Goal: Task Accomplishment & Management: Use online tool/utility

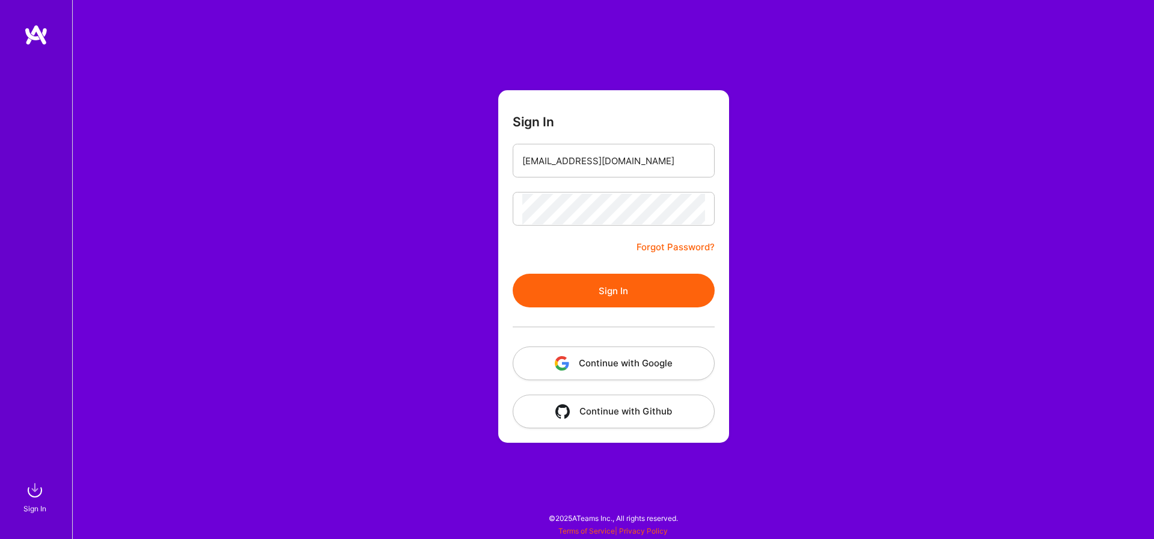
click at [582, 279] on button "Sign In" at bounding box center [614, 290] width 202 height 34
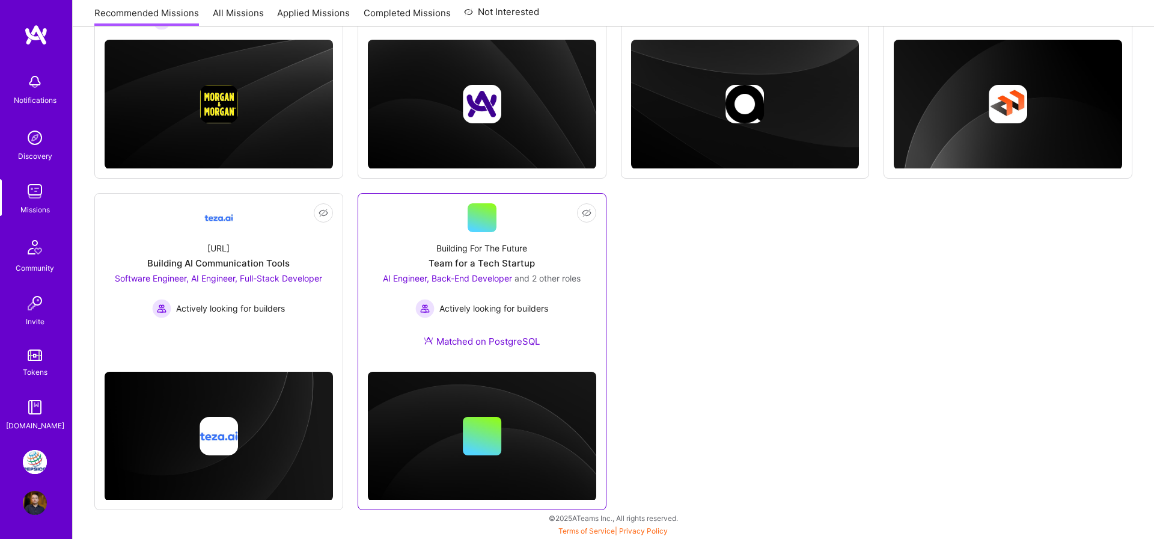
scroll to position [310, 0]
click at [453, 251] on div "Building For The Future" at bounding box center [481, 248] width 91 height 13
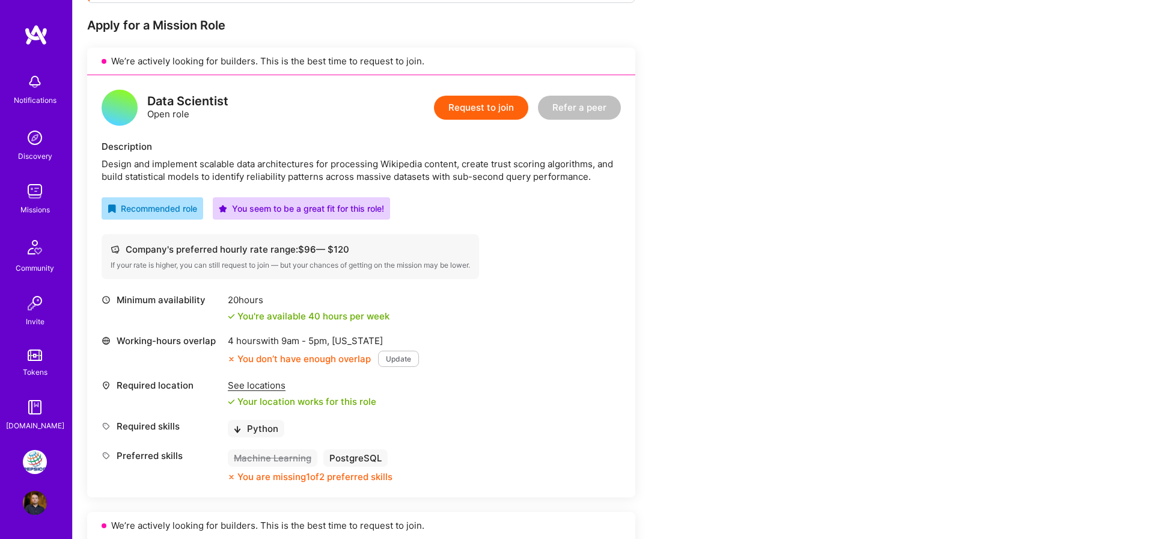
scroll to position [254, 0]
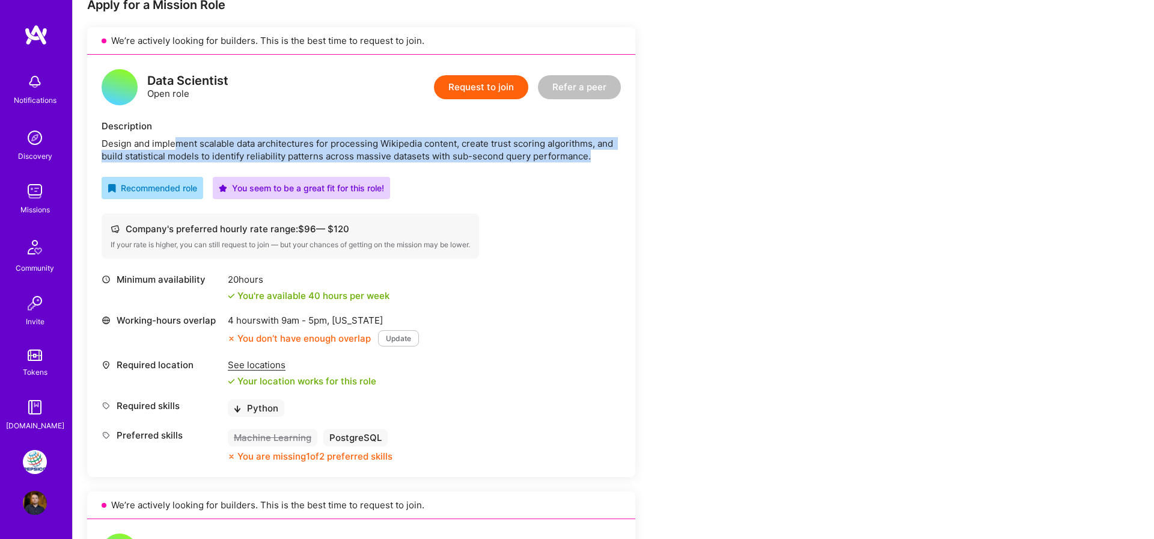
drag, startPoint x: 178, startPoint y: 142, endPoint x: 448, endPoint y: 162, distance: 270.6
click at [448, 162] on div "Design and implement scalable data architectures for processing Wikipedia conte…" at bounding box center [361, 149] width 519 height 25
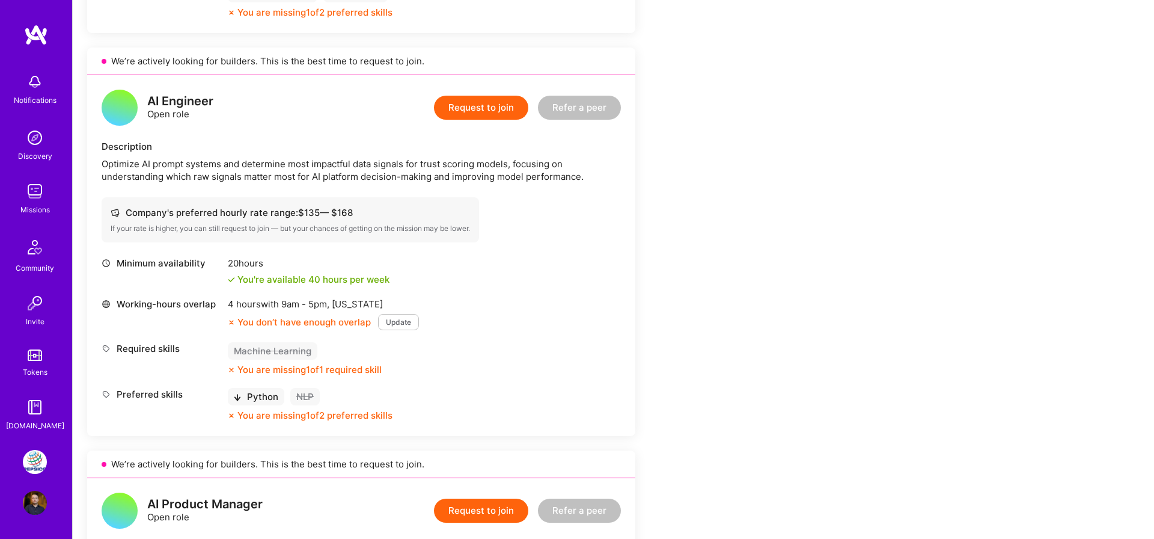
scroll to position [708, 0]
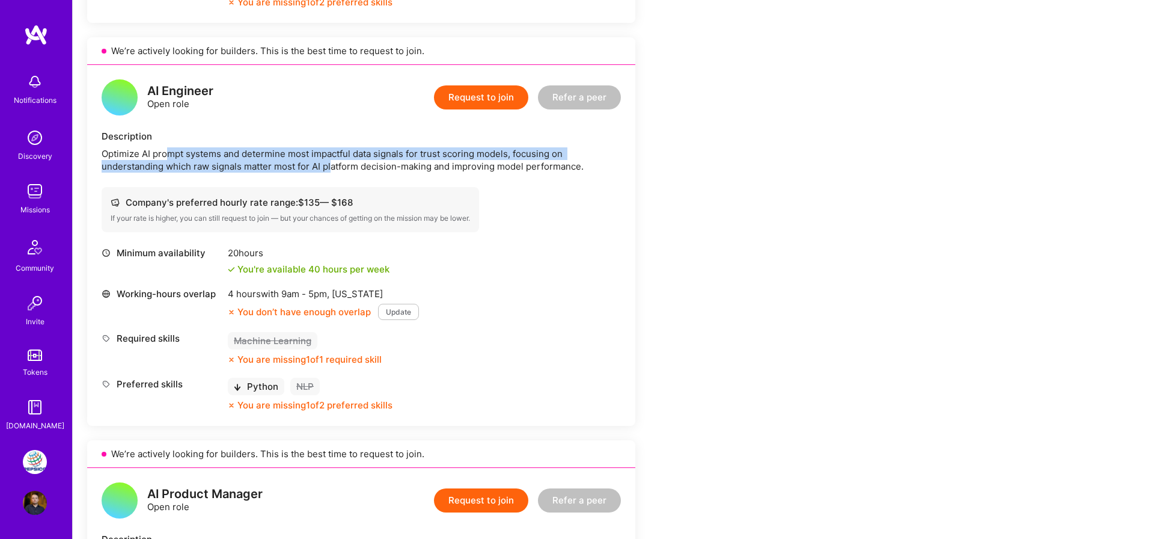
drag, startPoint x: 166, startPoint y: 151, endPoint x: 334, endPoint y: 166, distance: 168.3
click at [334, 166] on div "Optimize AI prompt systems and determine most impactful data signals for trust …" at bounding box center [361, 159] width 519 height 25
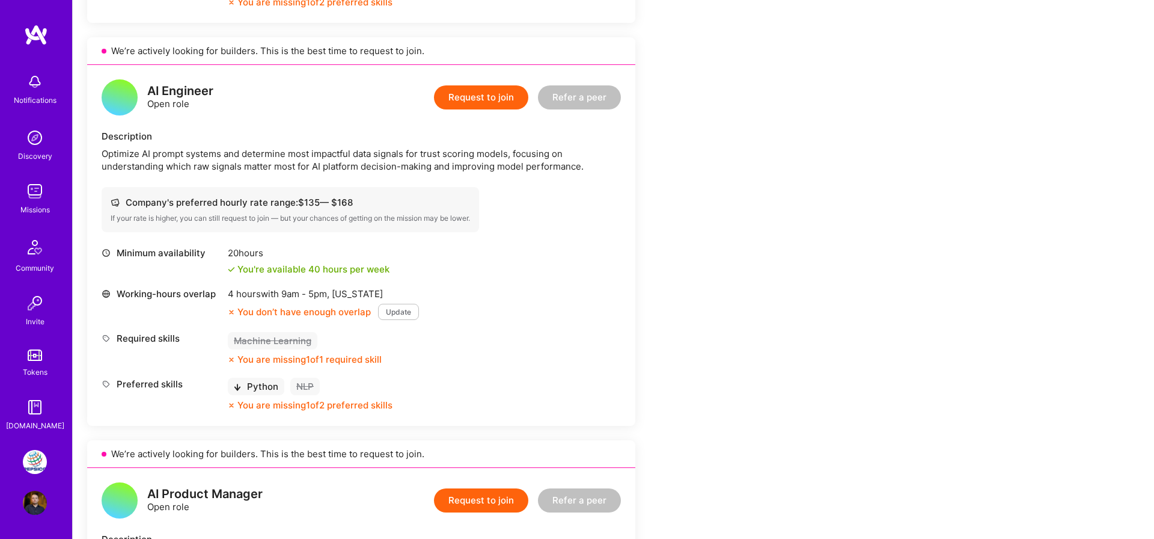
click at [334, 166] on div "Optimize AI prompt systems and determine most impactful data signals for trust …" at bounding box center [361, 159] width 519 height 25
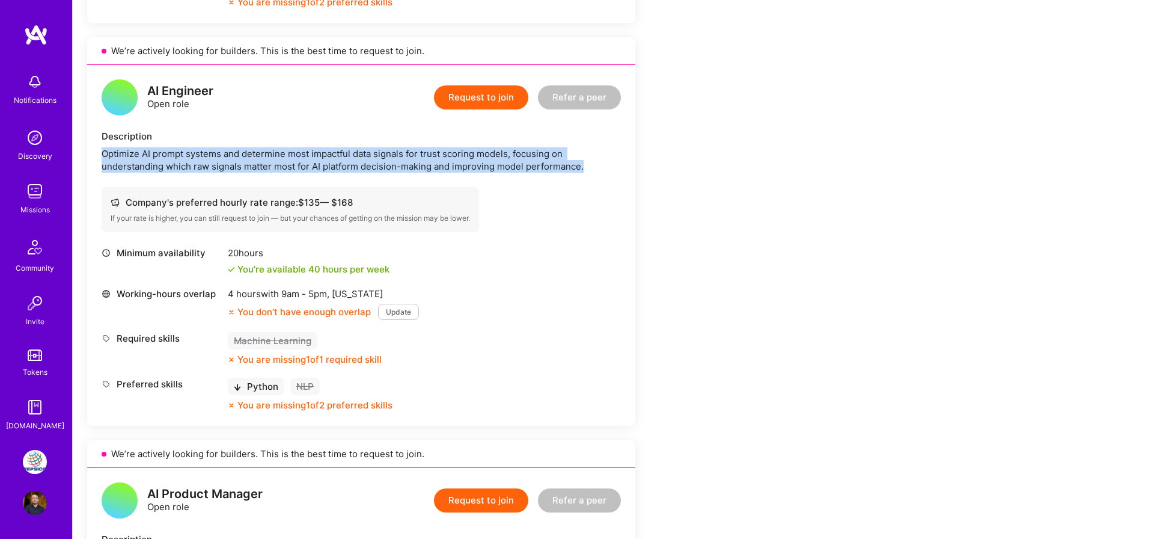
click at [334, 166] on div "Optimize AI prompt systems and determine most impactful data signals for trust …" at bounding box center [361, 159] width 519 height 25
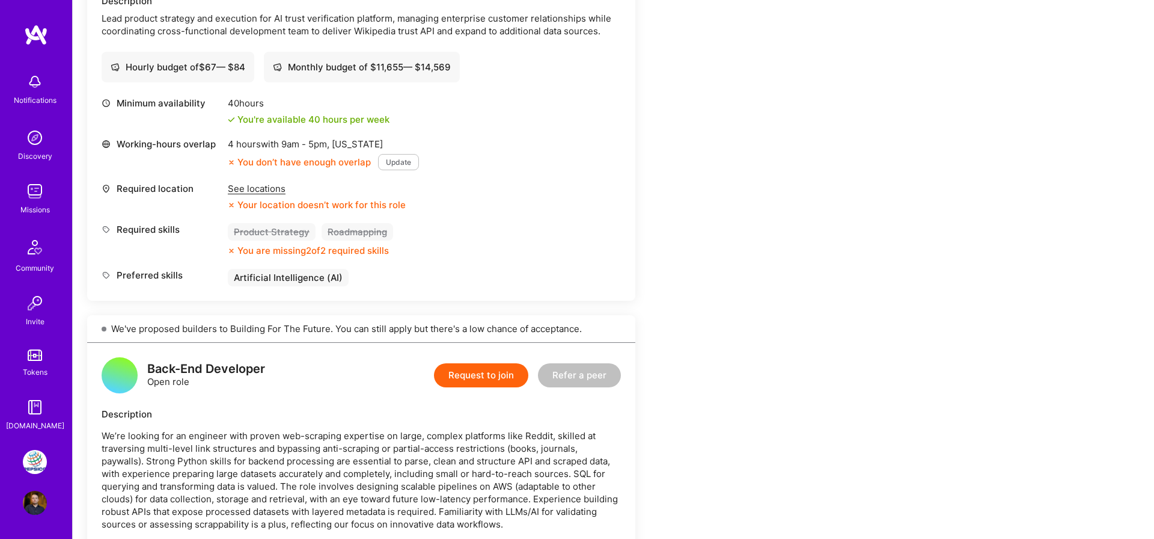
scroll to position [1143, 0]
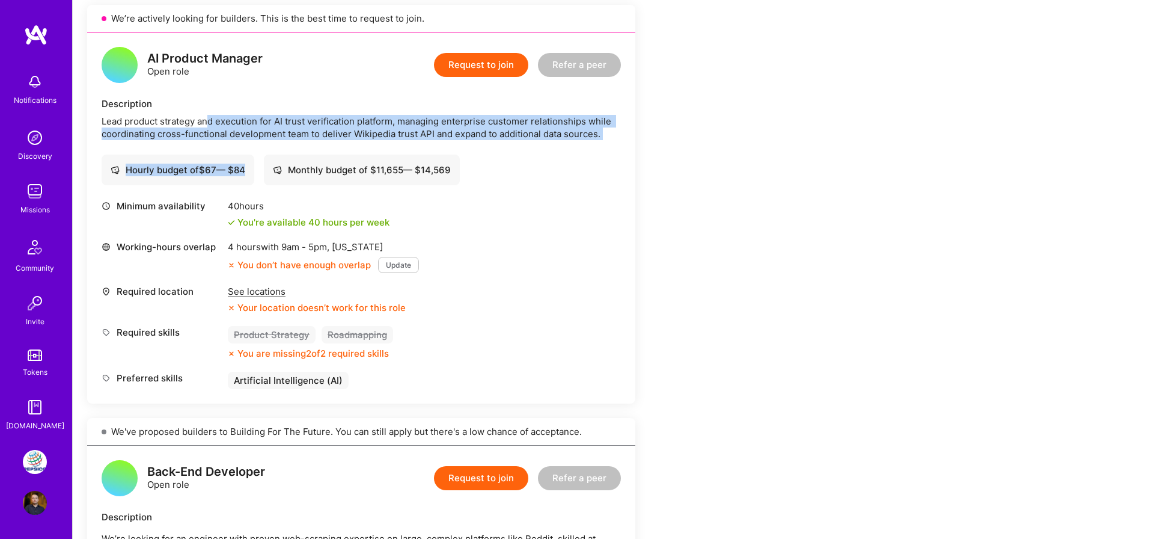
drag, startPoint x: 210, startPoint y: 121, endPoint x: 264, endPoint y: 142, distance: 58.0
click at [264, 142] on div "AI Product Manager Open role Request to join Refer a peer Description Lead prod…" at bounding box center [361, 217] width 548 height 371
click at [311, 139] on div "Lead product strategy and execution for AI trust verification platform, managin…" at bounding box center [361, 127] width 519 height 25
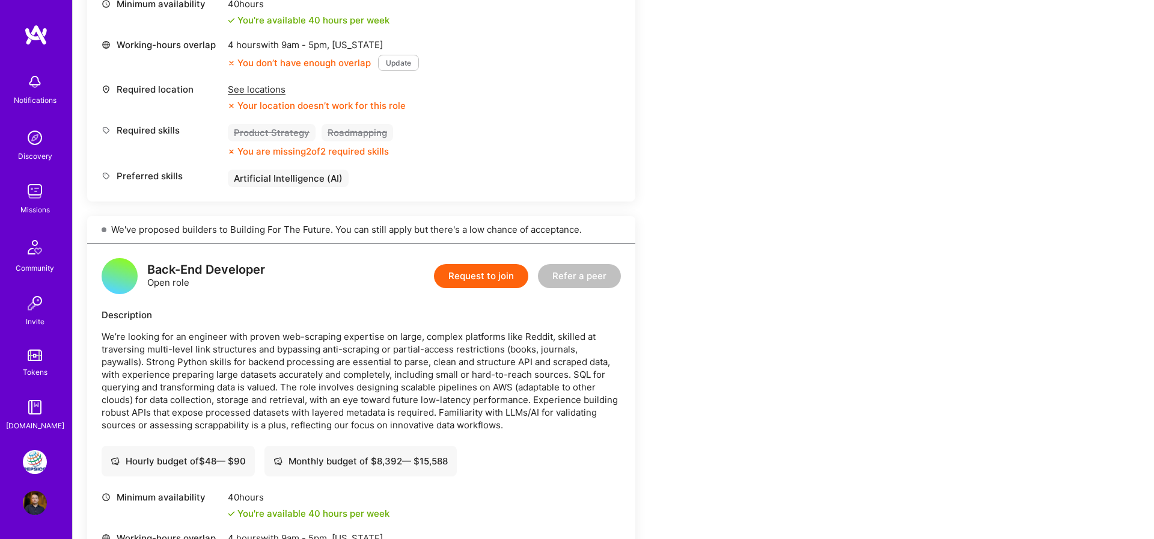
scroll to position [1534, 0]
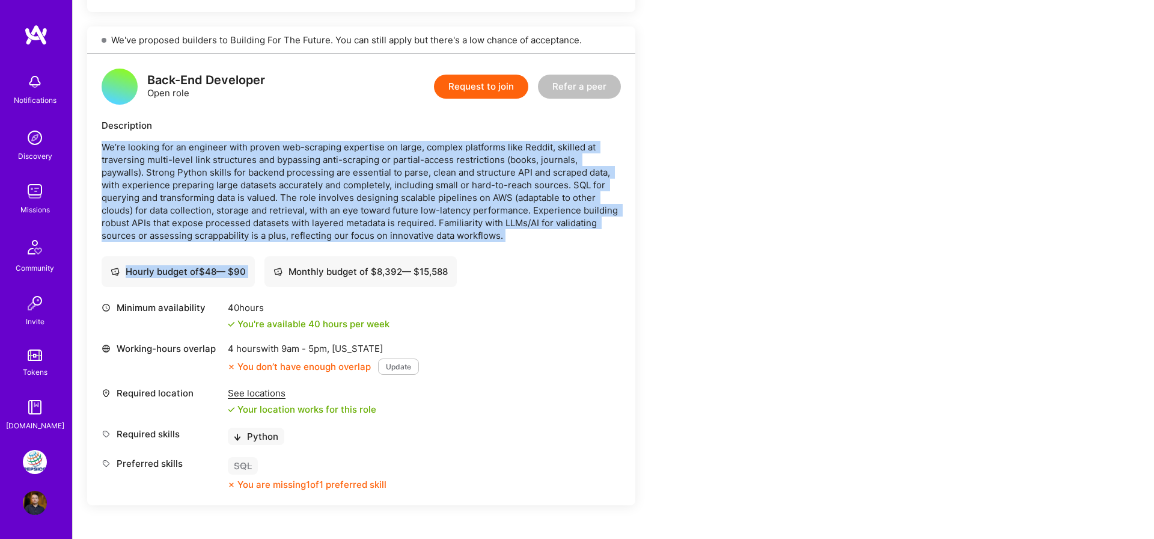
drag, startPoint x: 316, startPoint y: 140, endPoint x: 345, endPoint y: 242, distance: 106.2
click at [345, 242] on div "Back-End Developer Open role Request to join Refer a peer Description We’re loo…" at bounding box center [361, 279] width 548 height 451
click at [37, 470] on img at bounding box center [35, 462] width 24 height 24
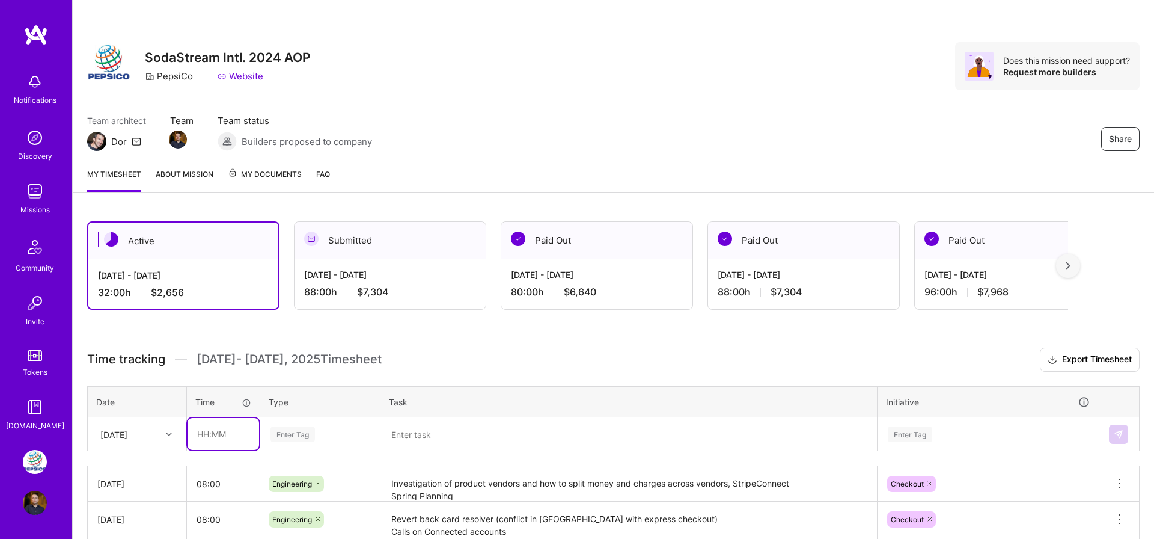
click at [229, 427] on input "text" at bounding box center [224, 434] width 72 height 32
type input "08:00"
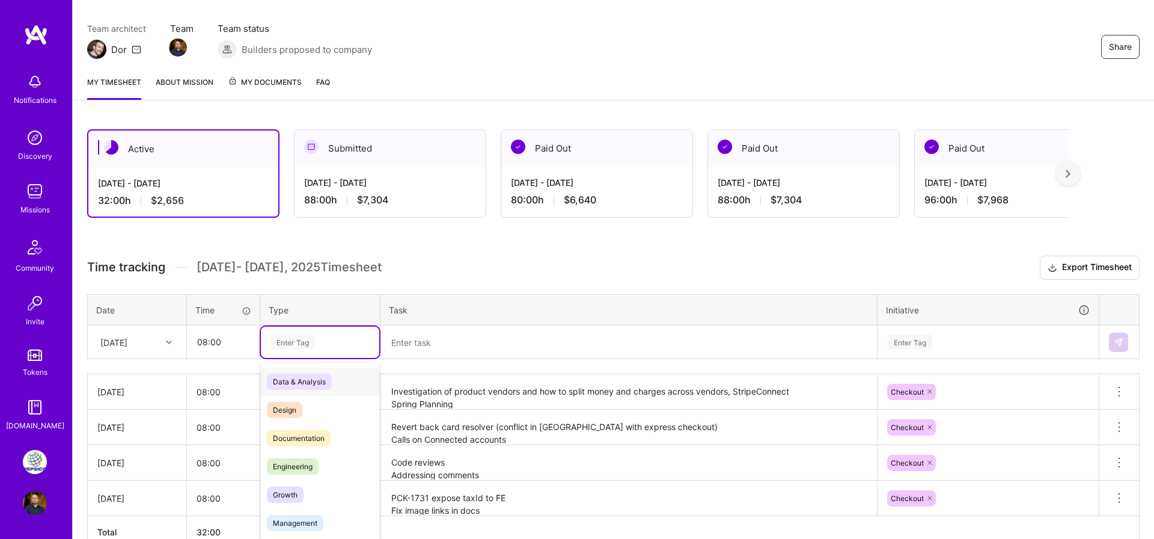
scroll to position [100, 0]
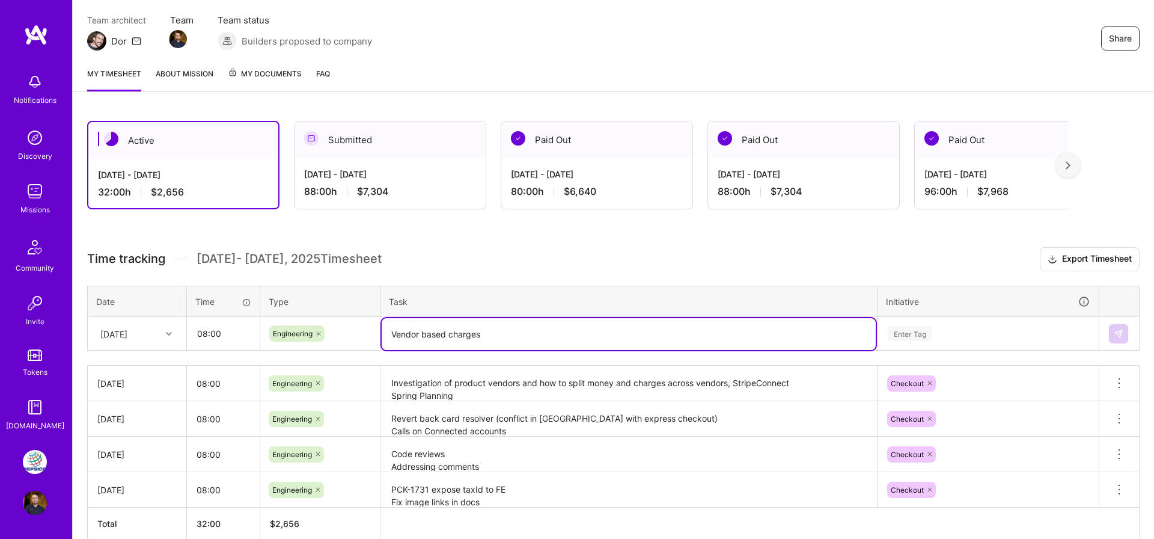
type textarea "Vendor based charges"
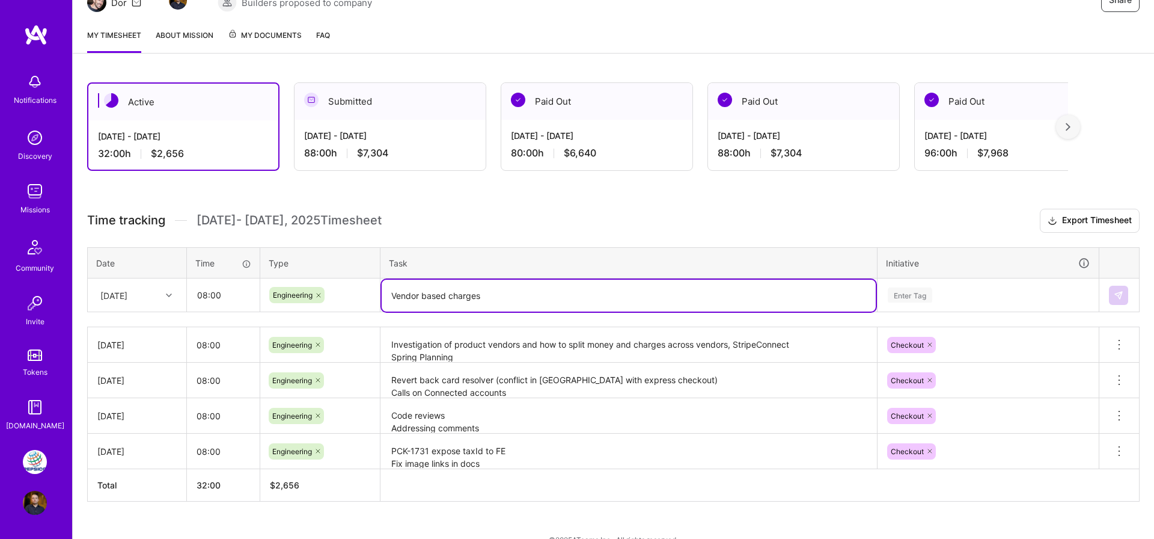
click at [922, 311] on div "Enter Tag" at bounding box center [988, 294] width 220 height 31
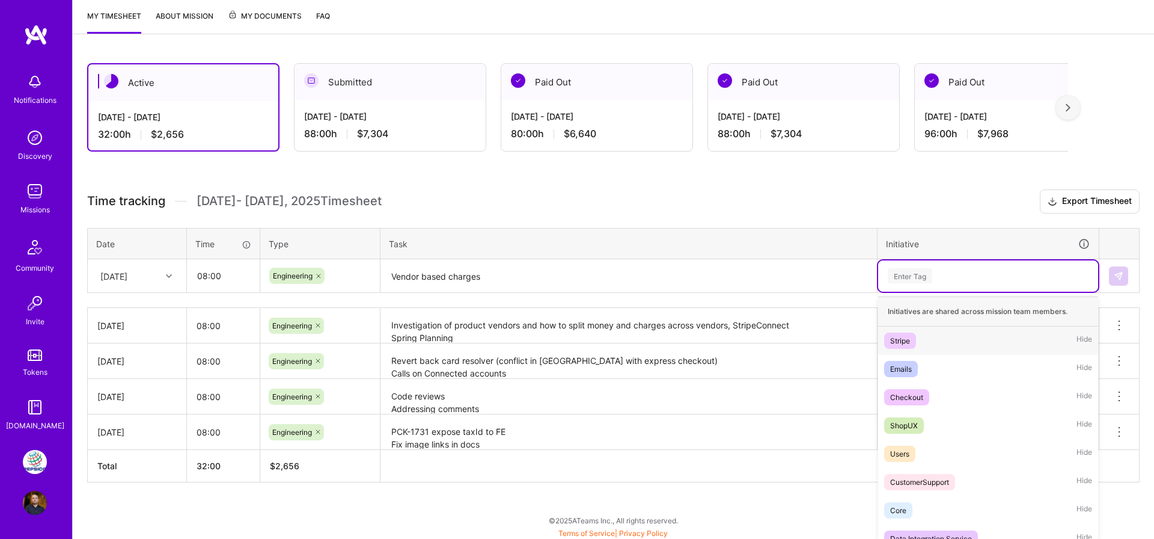
scroll to position [162, 0]
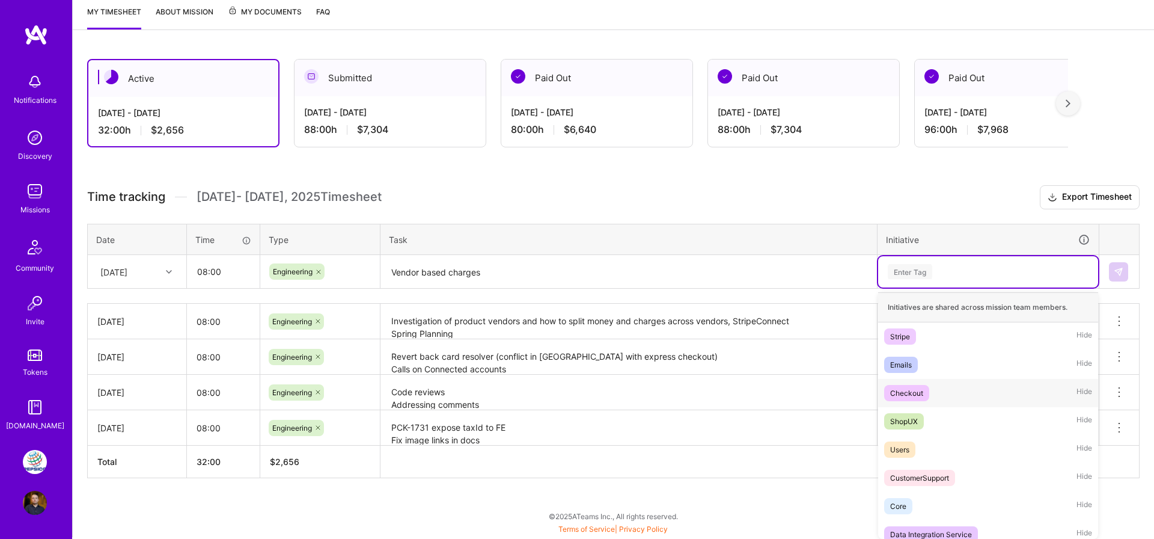
click at [921, 389] on div "Checkout" at bounding box center [906, 392] width 33 height 13
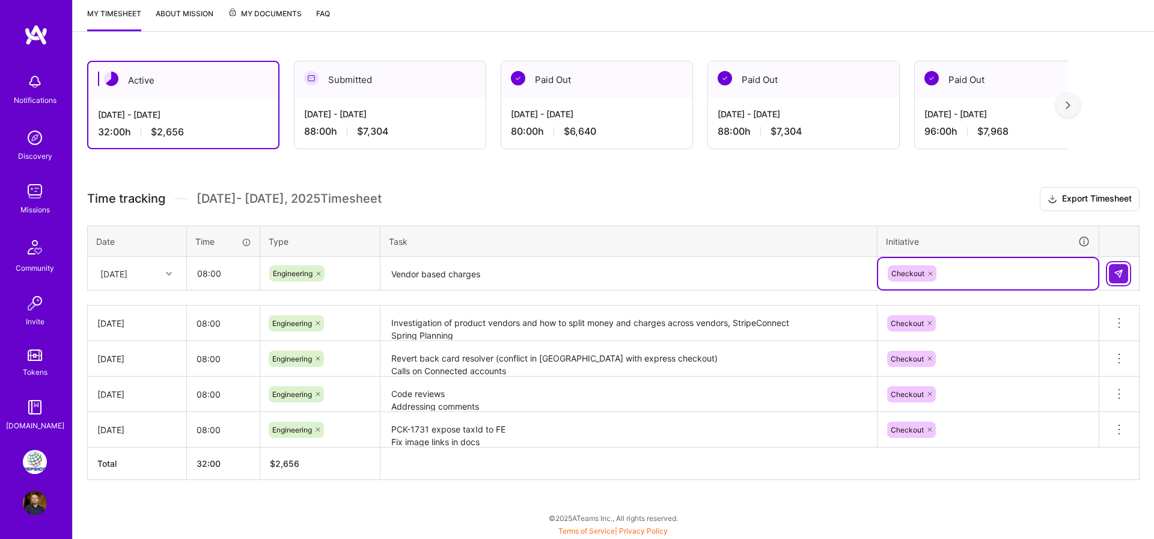
click at [1119, 279] on button at bounding box center [1118, 273] width 19 height 19
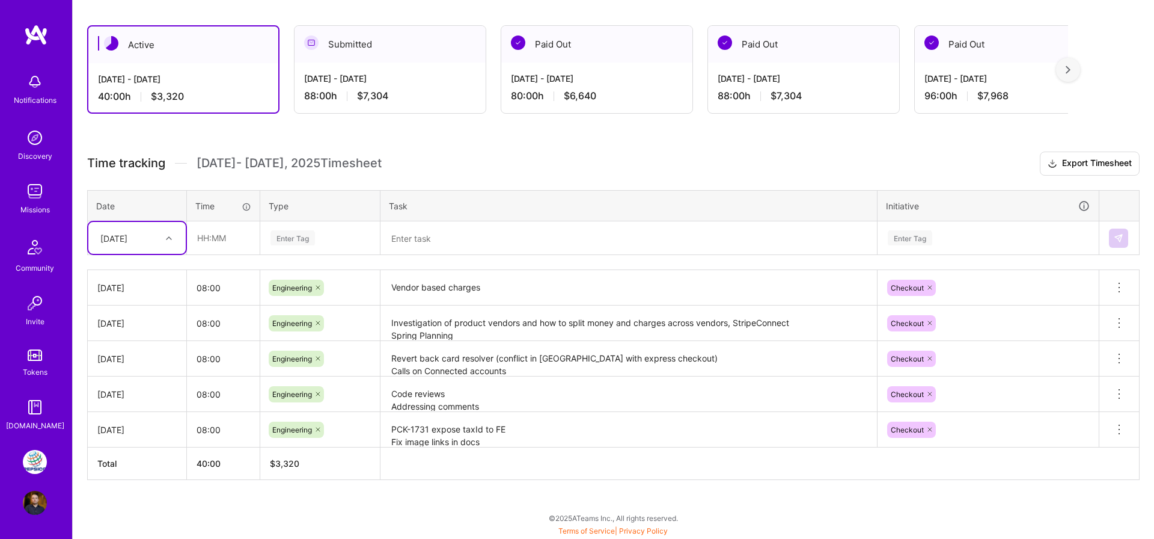
scroll to position [196, 0]
click at [38, 55] on div "Notifications Discovery Missions Community Invite Tokens [DOMAIN_NAME]" at bounding box center [36, 228] width 72 height 409
click at [39, 38] on img at bounding box center [36, 35] width 24 height 22
